Goal: Information Seeking & Learning: Learn about a topic

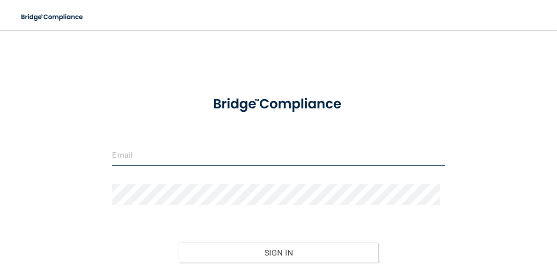
click at [187, 154] on input "email" at bounding box center [278, 154] width 333 height 21
type input "[PERSON_NAME][EMAIL_ADDRESS][DOMAIN_NAME]"
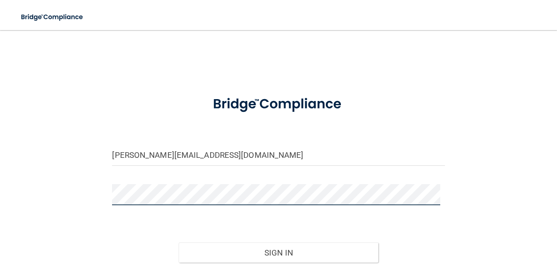
click at [179, 242] on button "Sign In" at bounding box center [278, 252] width 199 height 21
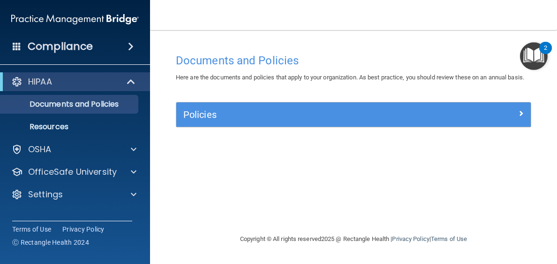
click at [434, 170] on div "Documents and Policies Here are the documents and policies that apply to your o…" at bounding box center [354, 141] width 370 height 184
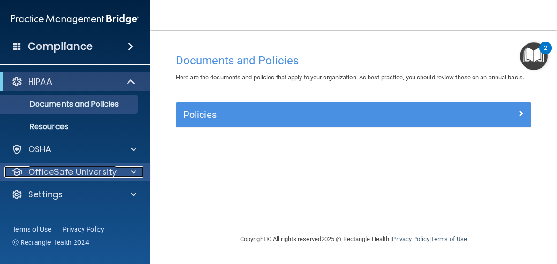
click at [133, 170] on span at bounding box center [134, 171] width 6 height 11
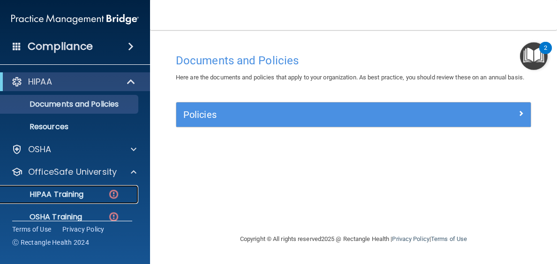
click at [110, 192] on img at bounding box center [114, 194] width 12 height 12
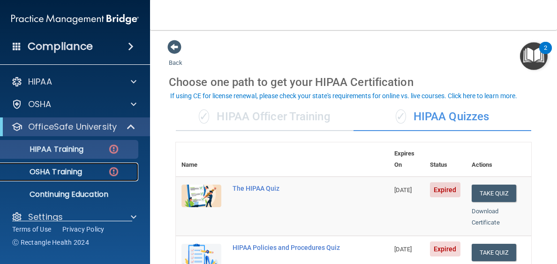
click at [114, 169] on img at bounding box center [114, 172] width 12 height 12
